Goal: Task Accomplishment & Management: Manage account settings

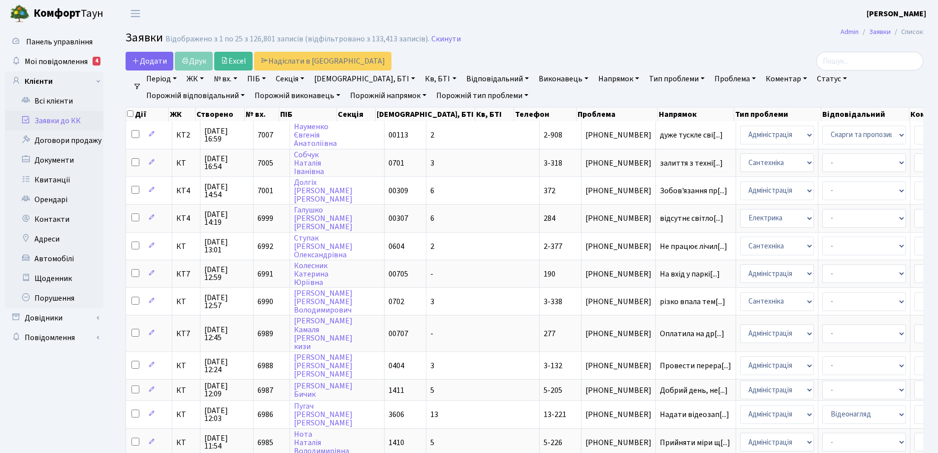
select select "25"
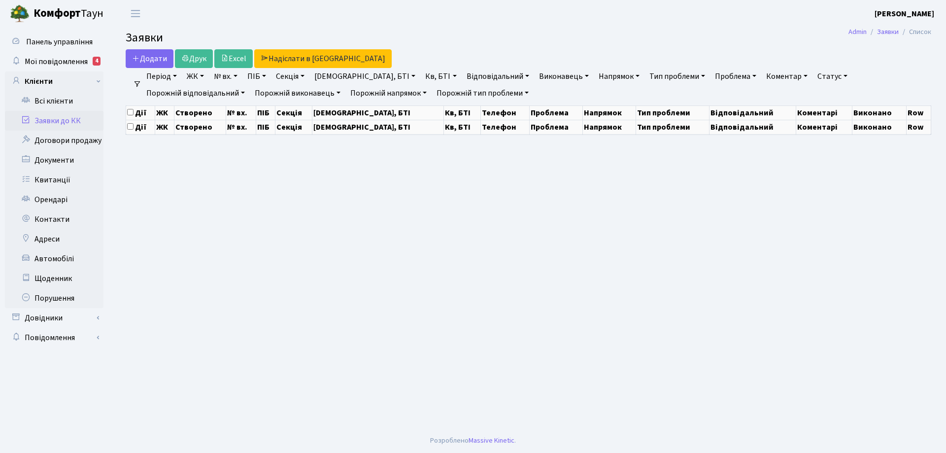
select select "25"
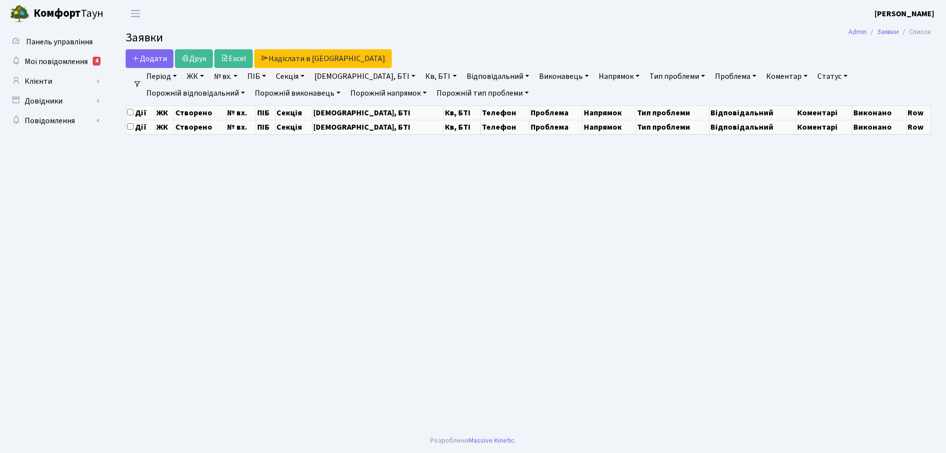
select select "25"
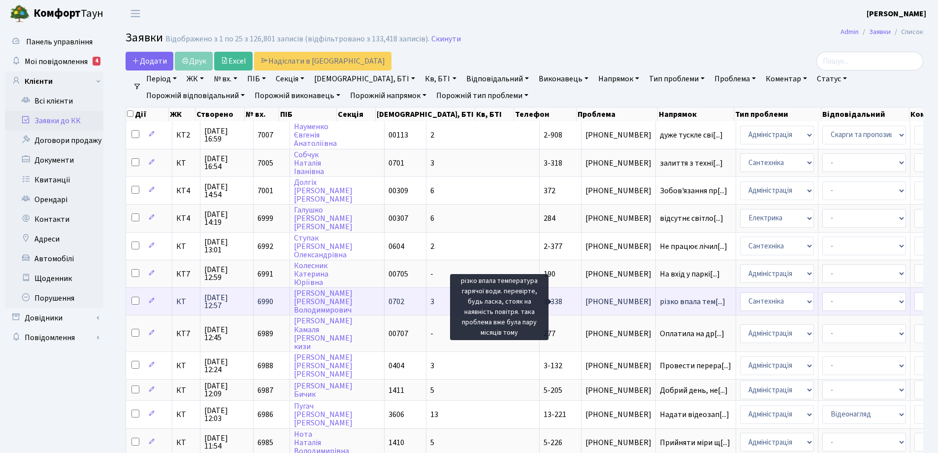
click at [660, 300] on span "різко впала тем[...]" at bounding box center [693, 301] width 66 height 11
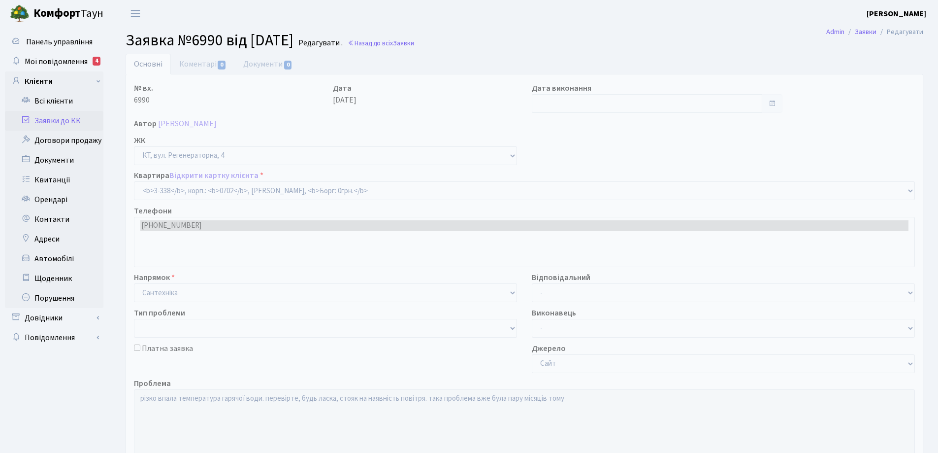
select select "1556"
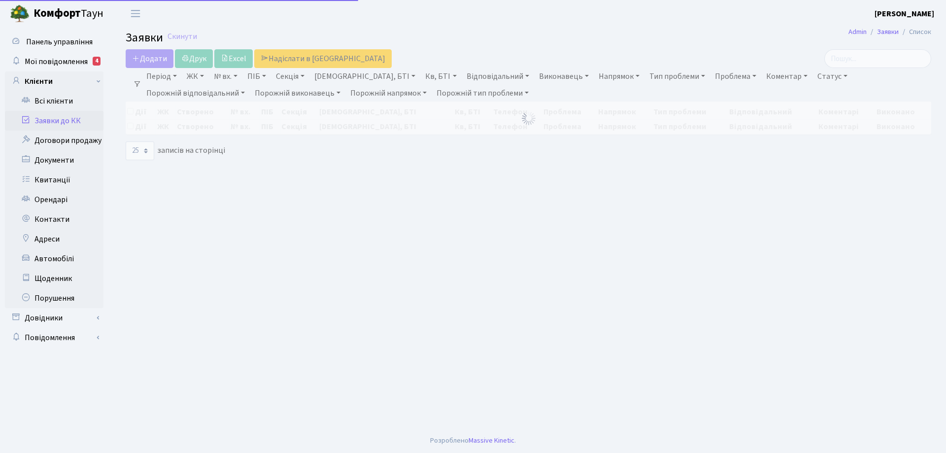
select select "25"
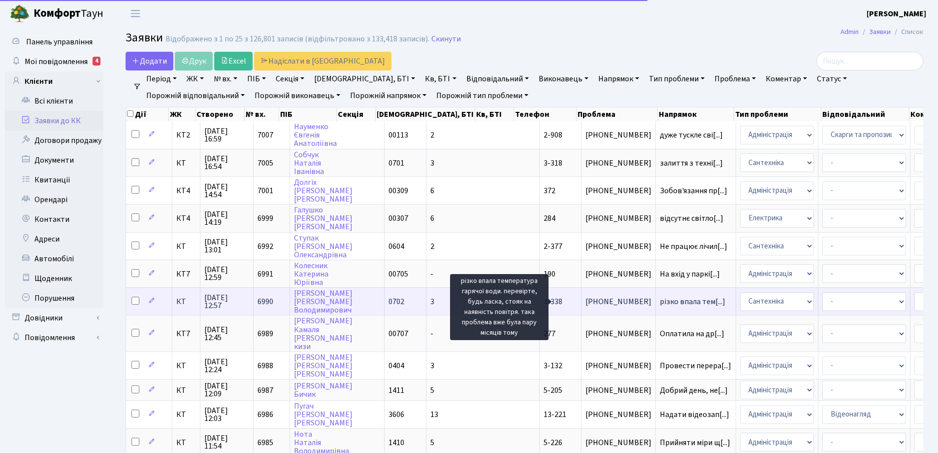
click at [660, 304] on span "різко впала тем[...]" at bounding box center [693, 301] width 66 height 11
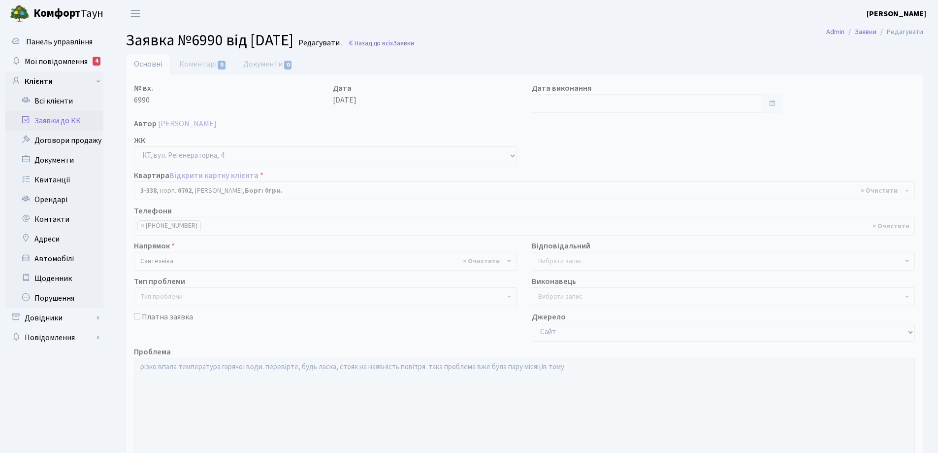
select select "1556"
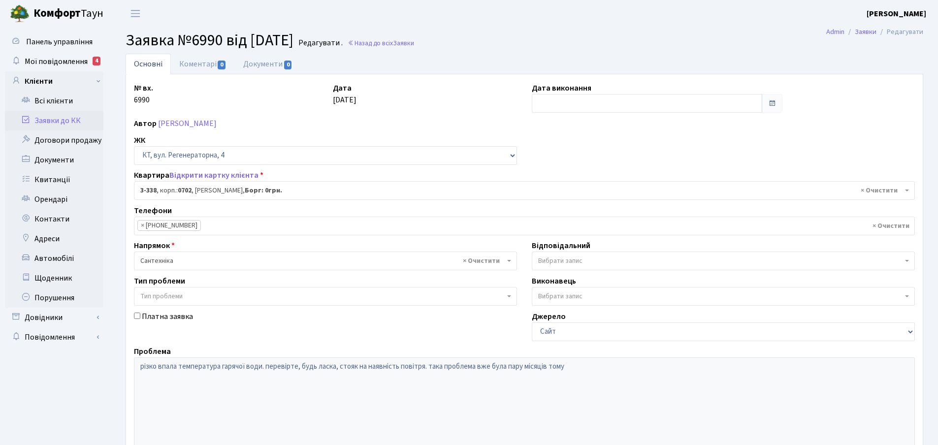
click at [906, 262] on b at bounding box center [907, 261] width 4 height 2
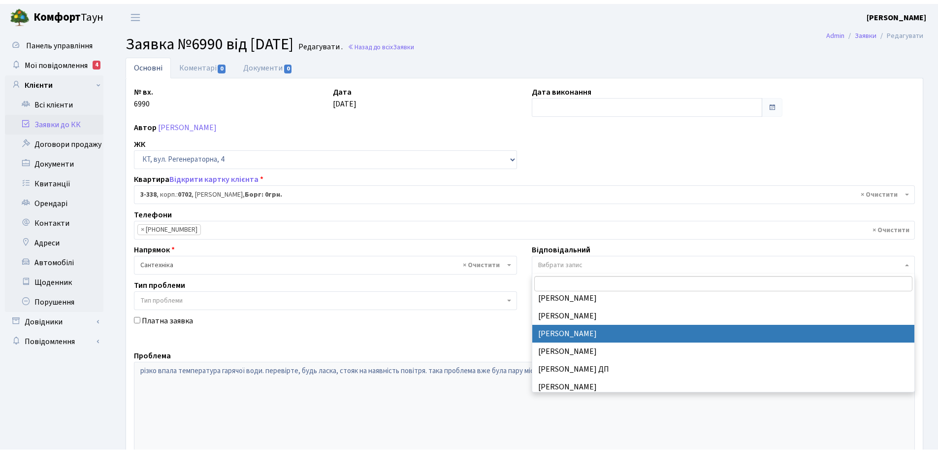
scroll to position [493, 0]
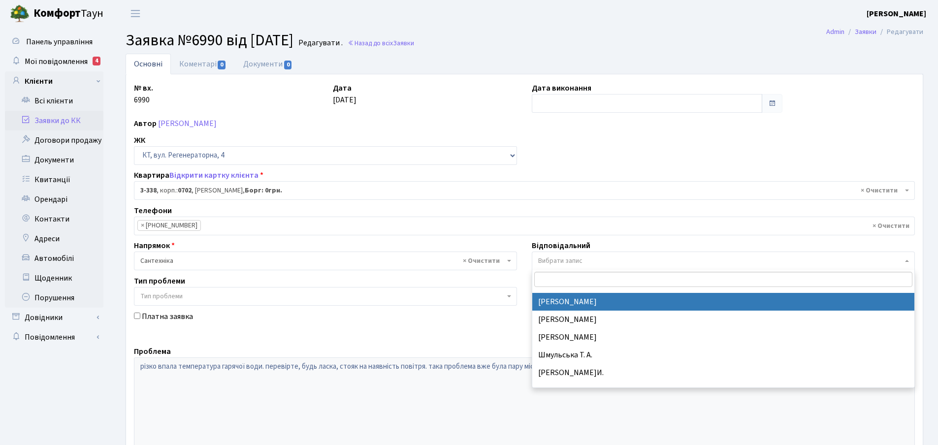
select select "67"
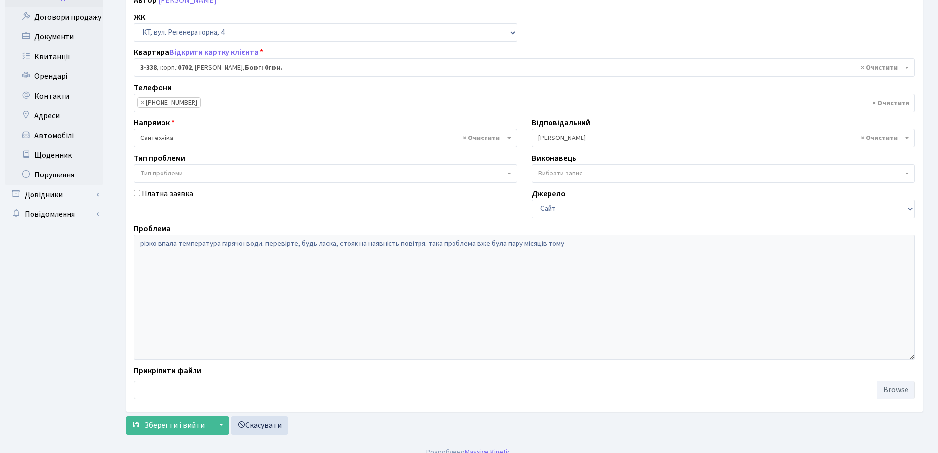
scroll to position [134, 0]
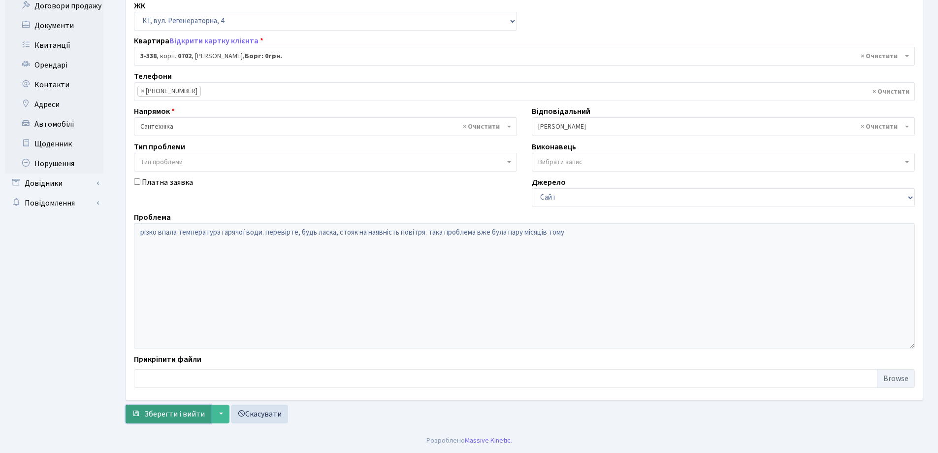
click at [172, 410] on span "Зберегти і вийти" at bounding box center [174, 413] width 61 height 11
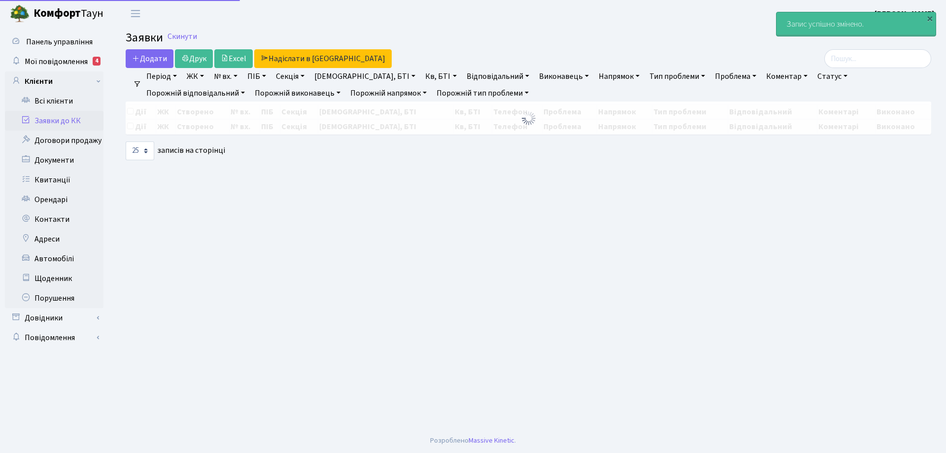
select select "25"
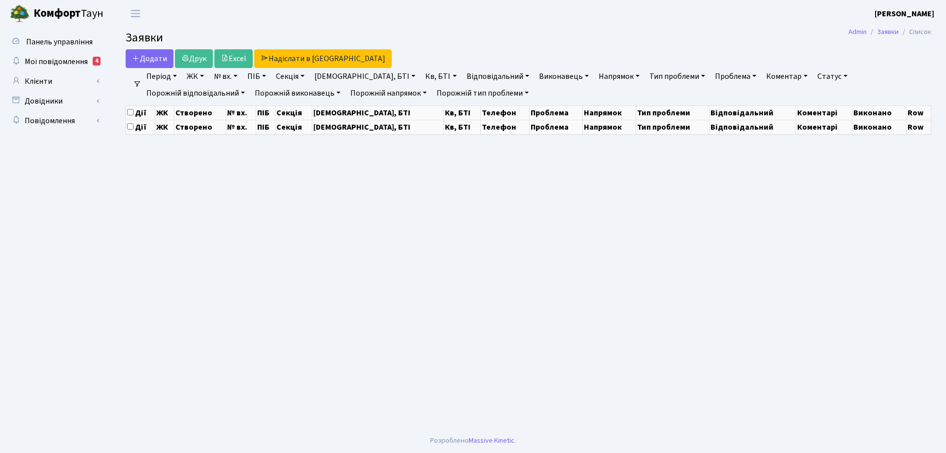
select select "25"
